Goal: Task Accomplishment & Management: Manage account settings

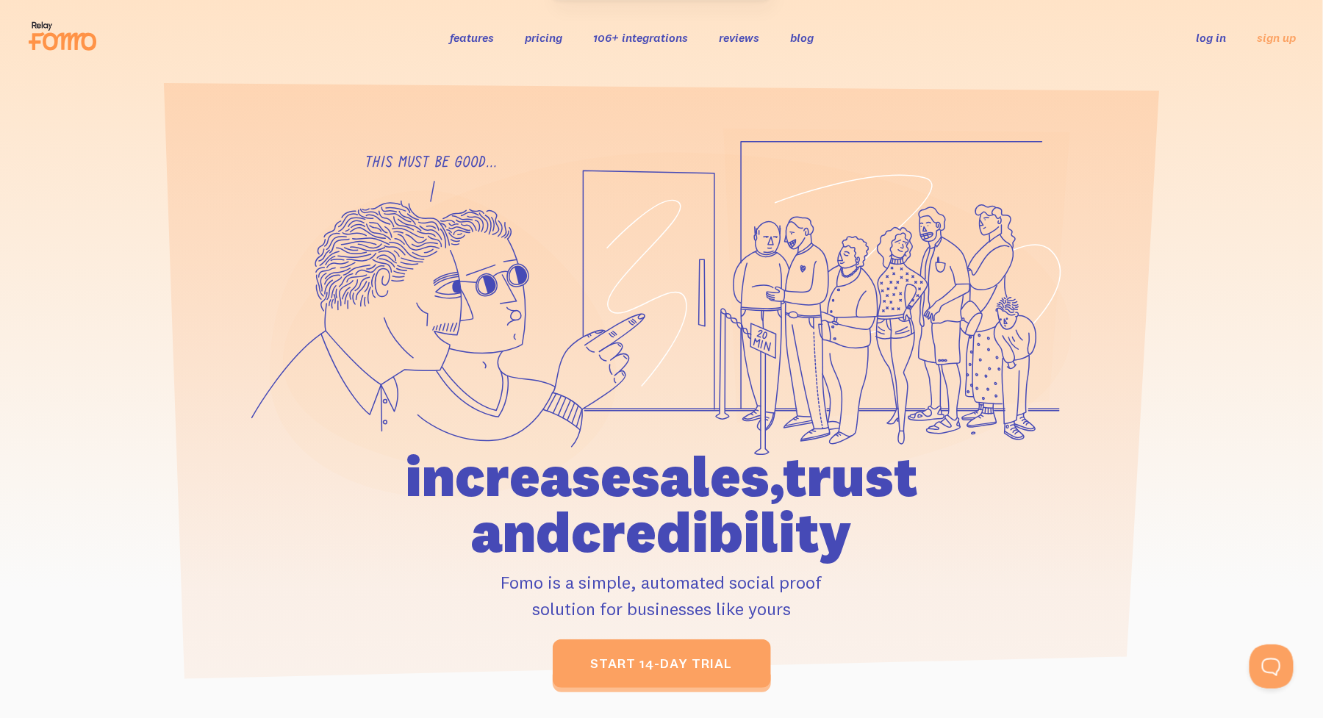
click at [1207, 35] on link "log in" at bounding box center [1212, 37] width 30 height 15
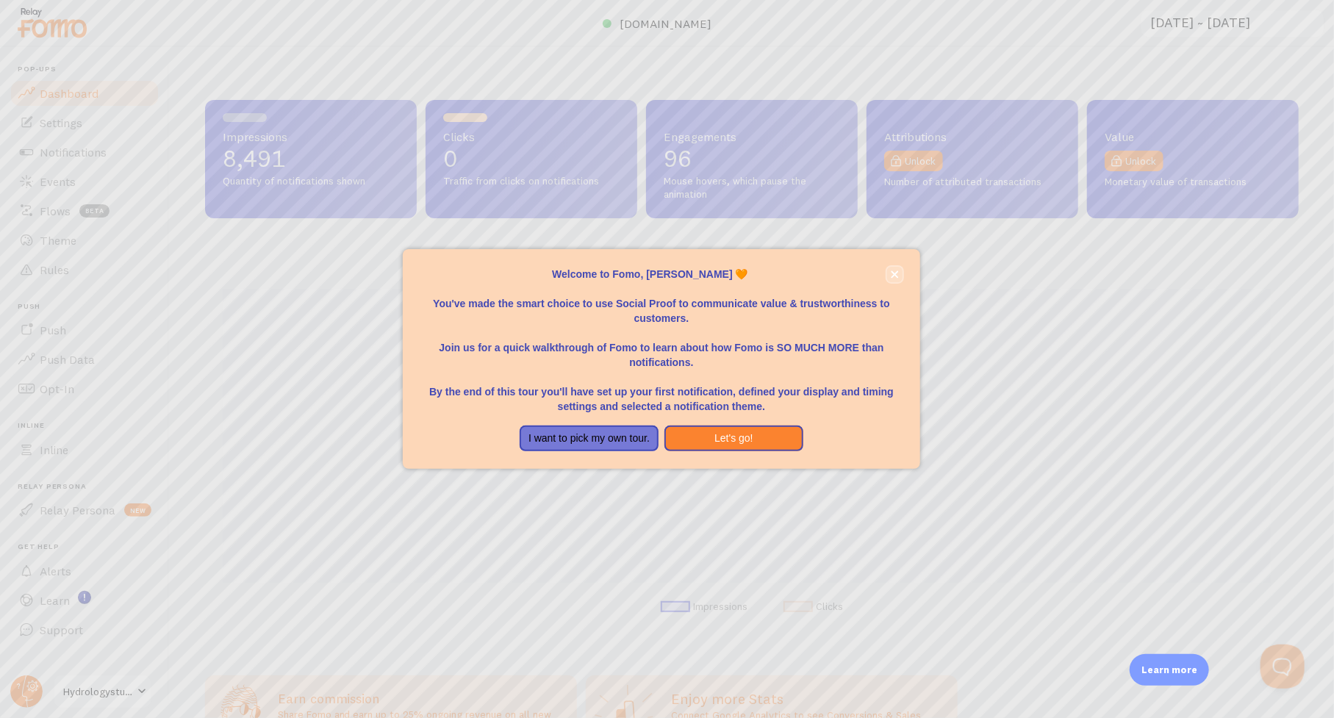
click at [896, 268] on button "close," at bounding box center [894, 274] width 15 height 15
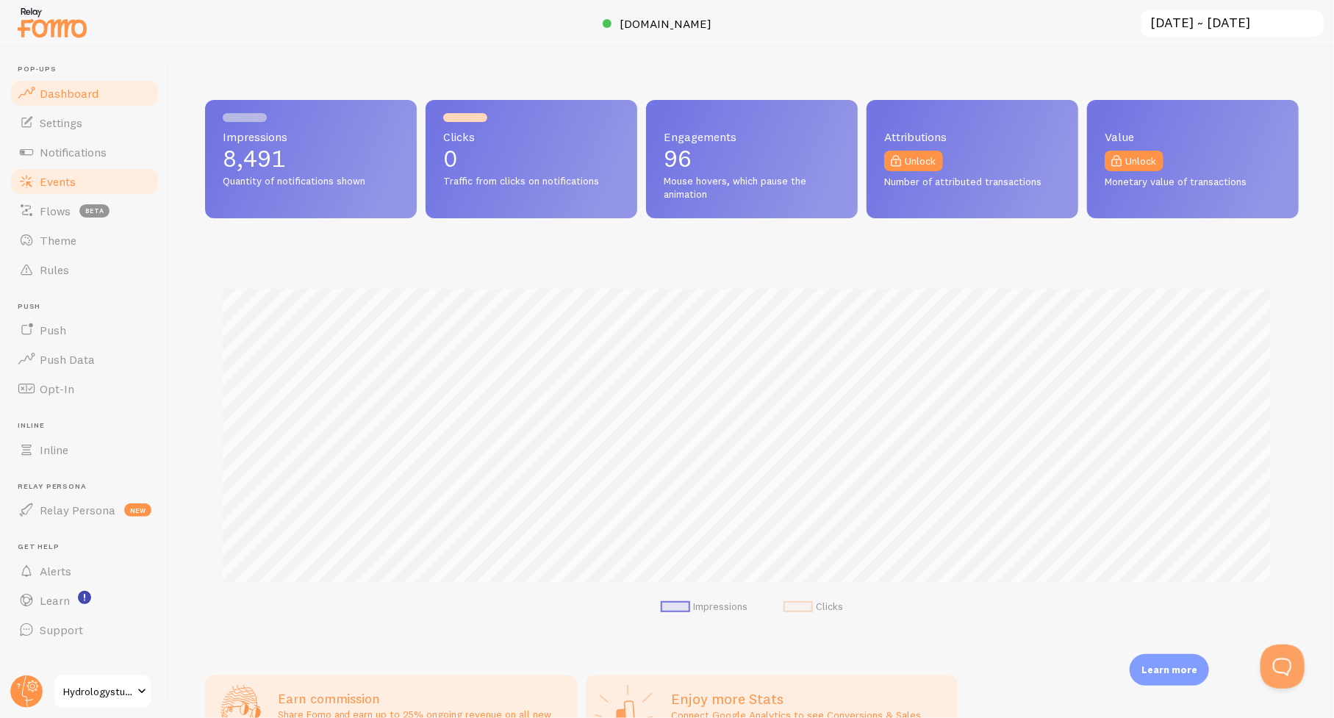
click at [57, 182] on span "Events" at bounding box center [58, 181] width 36 height 15
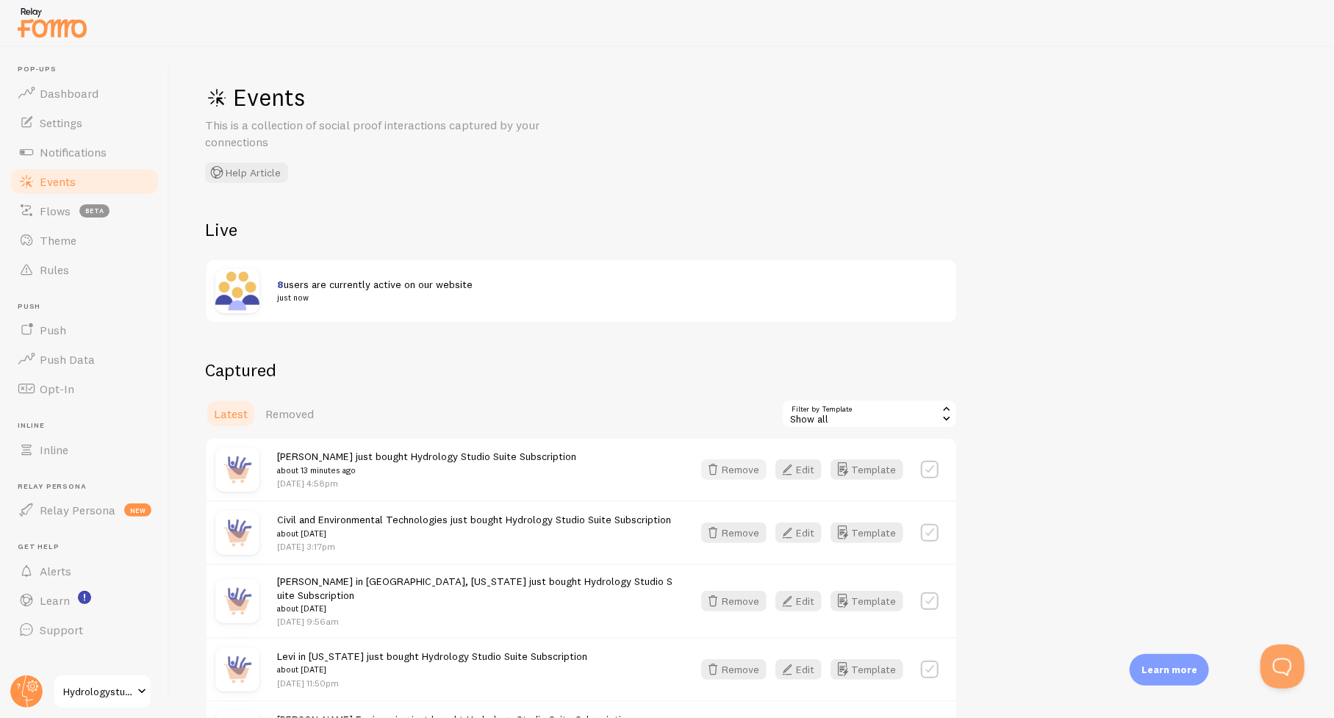
click at [750, 467] on button "Remove" at bounding box center [733, 469] width 65 height 21
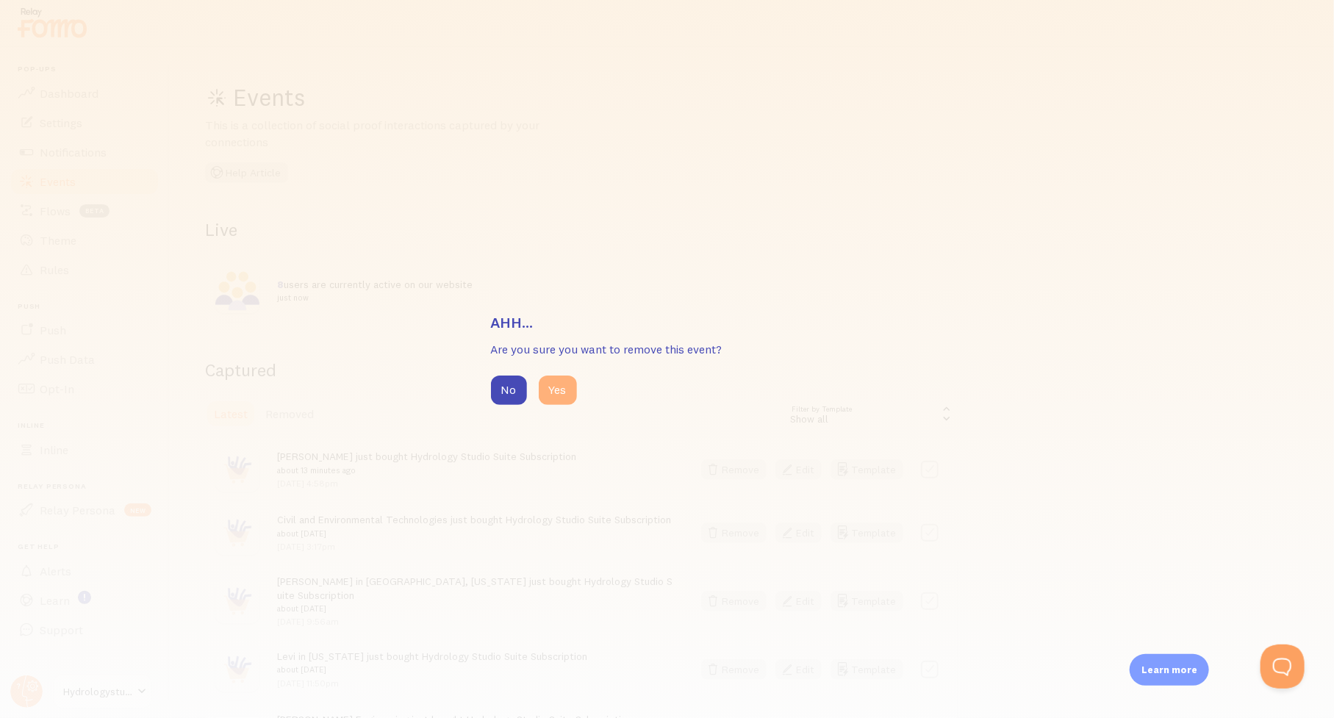
click at [556, 390] on button "Yes" at bounding box center [558, 390] width 38 height 29
